Goal: Task Accomplishment & Management: Complete application form

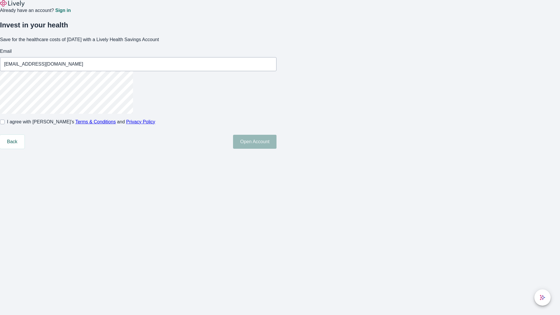
click at [5, 124] on input "I agree with Lively’s Terms & Conditions and Privacy Policy" at bounding box center [2, 122] width 5 height 5
checkbox input "true"
click at [277, 149] on button "Open Account" at bounding box center [254, 142] width 43 height 14
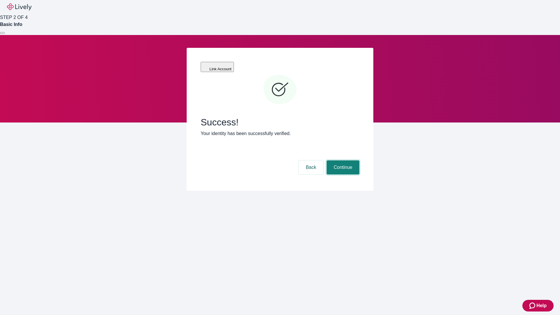
click at [342, 161] on button "Continue" at bounding box center [343, 168] width 33 height 14
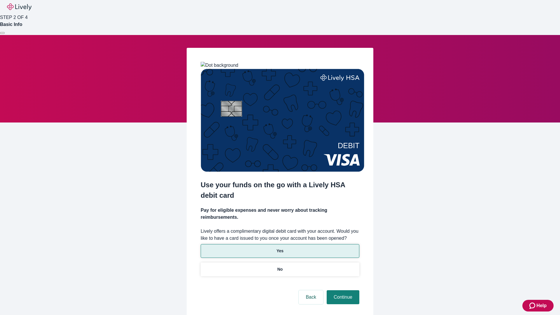
click at [280, 248] on p "Yes" at bounding box center [280, 251] width 7 height 6
click at [342, 290] on button "Continue" at bounding box center [343, 297] width 33 height 14
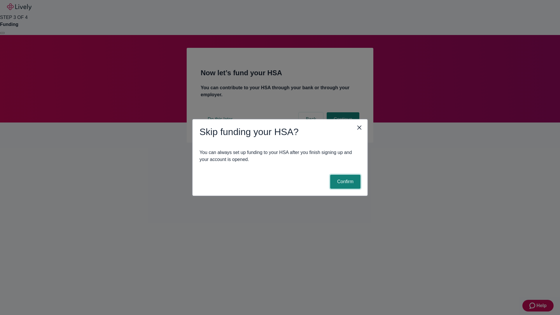
click at [345, 182] on button "Confirm" at bounding box center [345, 182] width 30 height 14
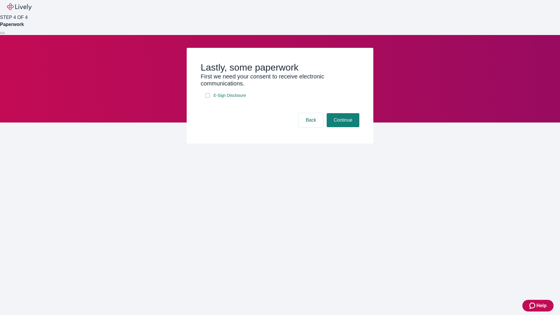
click at [208, 98] on input "E-Sign Disclosure" at bounding box center [207, 95] width 5 height 5
checkbox input "true"
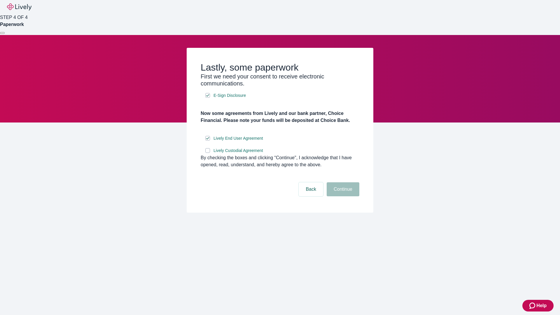
click at [208, 153] on input "Lively Custodial Agreement" at bounding box center [207, 150] width 5 height 5
checkbox input "true"
click at [342, 196] on button "Continue" at bounding box center [343, 189] width 33 height 14
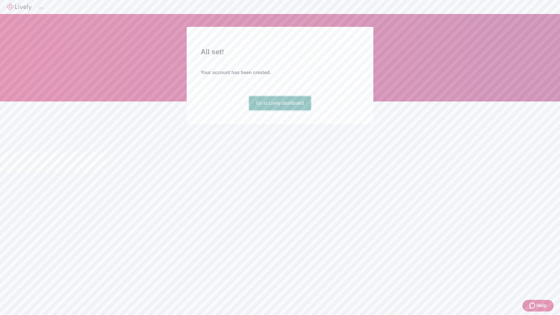
click at [280, 110] on link "Go to Lively dashboard" at bounding box center [280, 103] width 62 height 14
